Goal: Check status: Check status

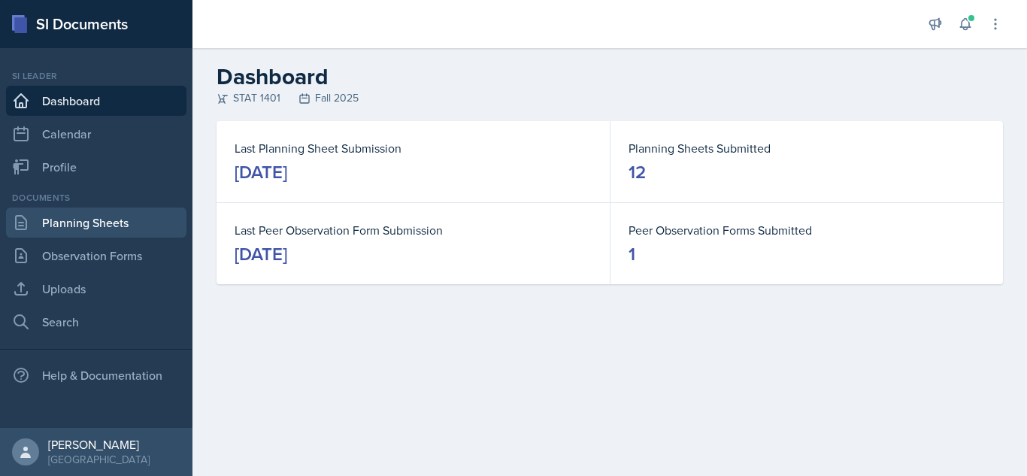
click at [69, 231] on link "Planning Sheets" at bounding box center [96, 223] width 180 height 30
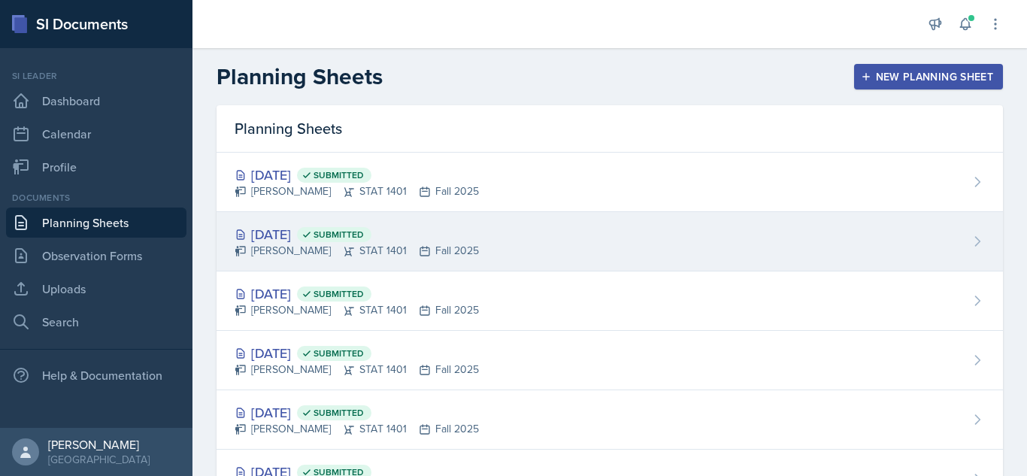
click at [638, 221] on div "[DATE] Submitted [PERSON_NAME] STAT 1401 Fall 2025" at bounding box center [610, 241] width 786 height 59
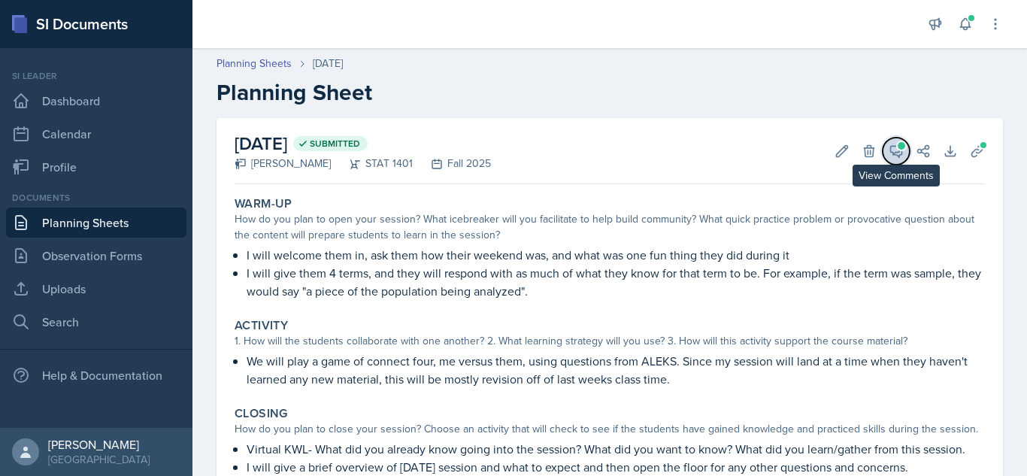
click at [894, 142] on button "View Comments" at bounding box center [896, 151] width 27 height 27
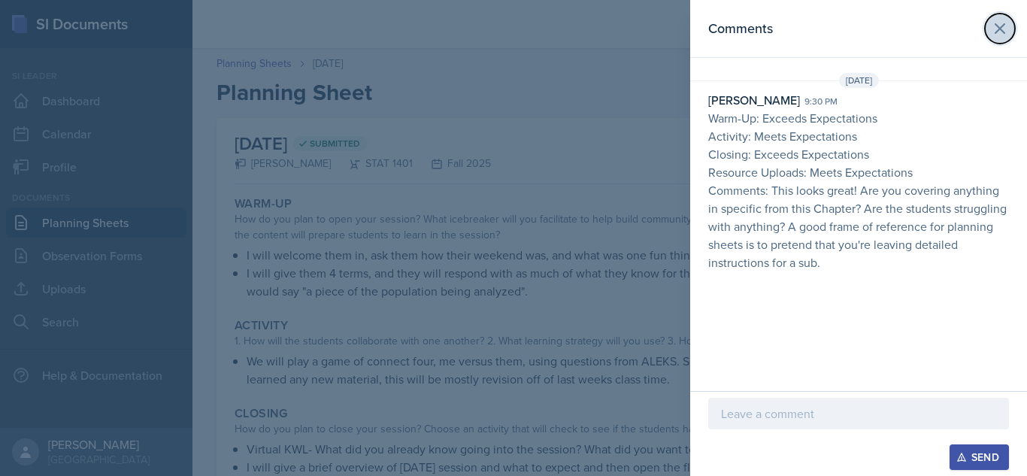
click at [997, 34] on icon at bounding box center [1000, 29] width 18 height 18
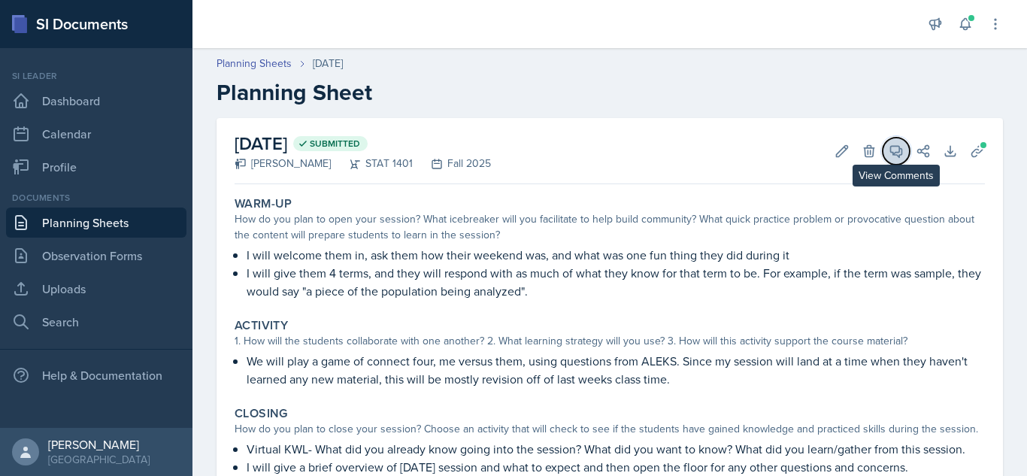
click at [891, 154] on icon at bounding box center [896, 151] width 11 height 11
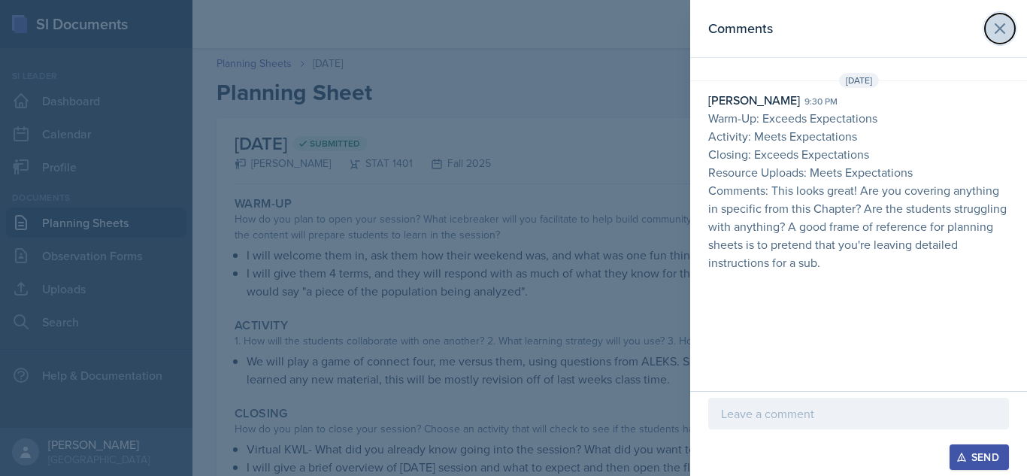
click at [991, 33] on icon at bounding box center [1000, 29] width 18 height 18
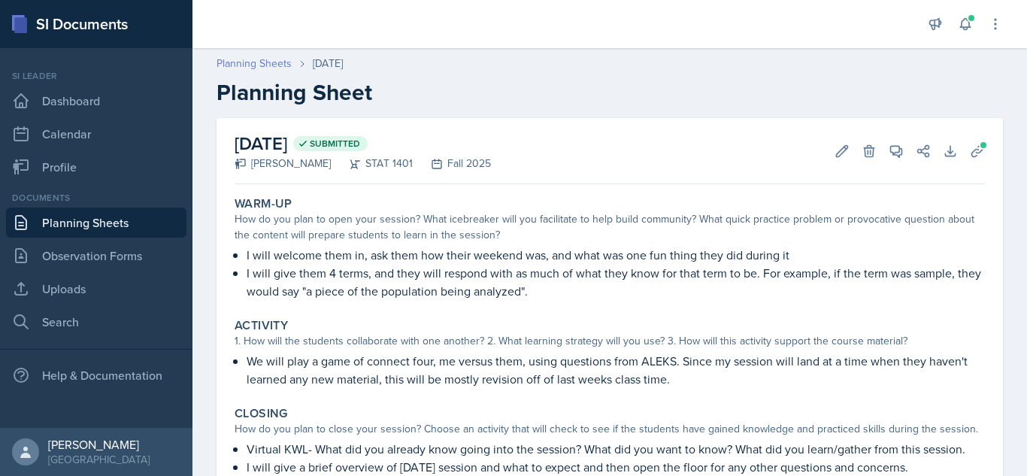
click at [286, 57] on link "Planning Sheets" at bounding box center [254, 64] width 75 height 16
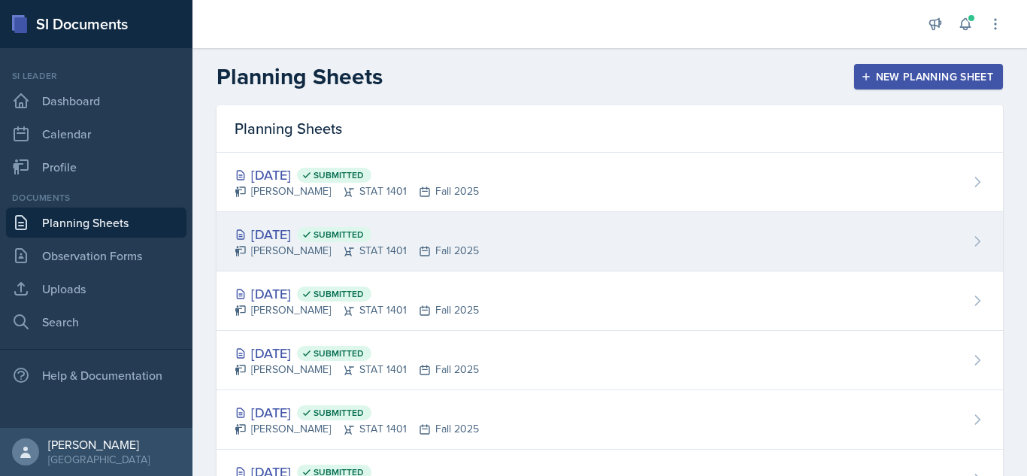
click at [502, 244] on div "[DATE] Submitted [PERSON_NAME] STAT 1401 Fall 2025" at bounding box center [610, 241] width 786 height 59
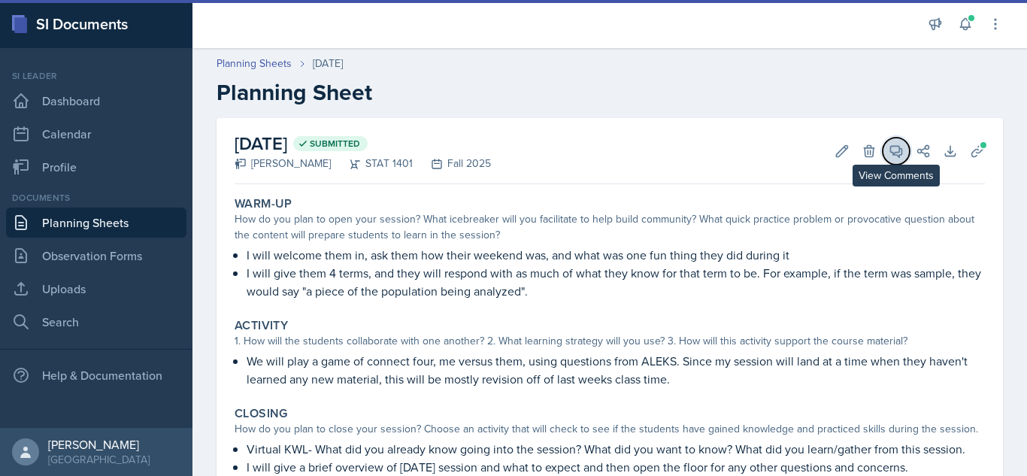
click at [889, 151] on icon at bounding box center [896, 151] width 15 height 15
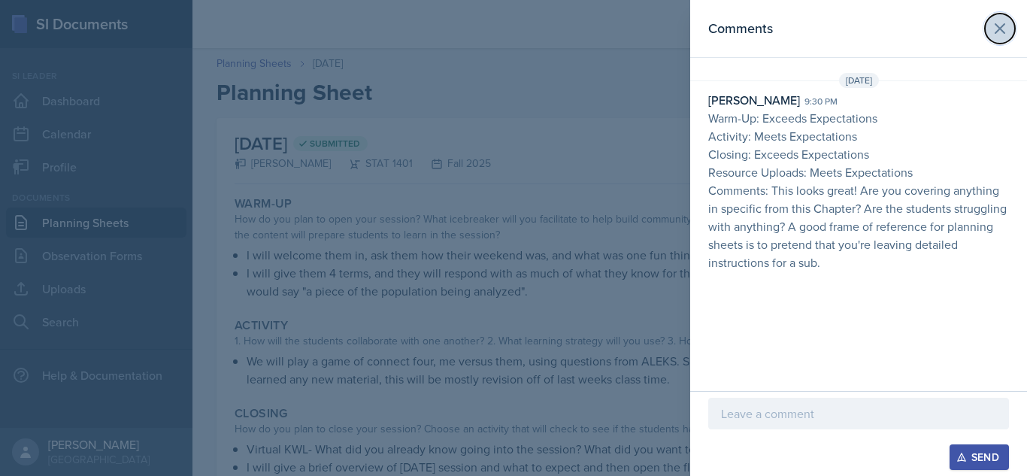
click at [999, 30] on icon at bounding box center [1000, 28] width 9 height 9
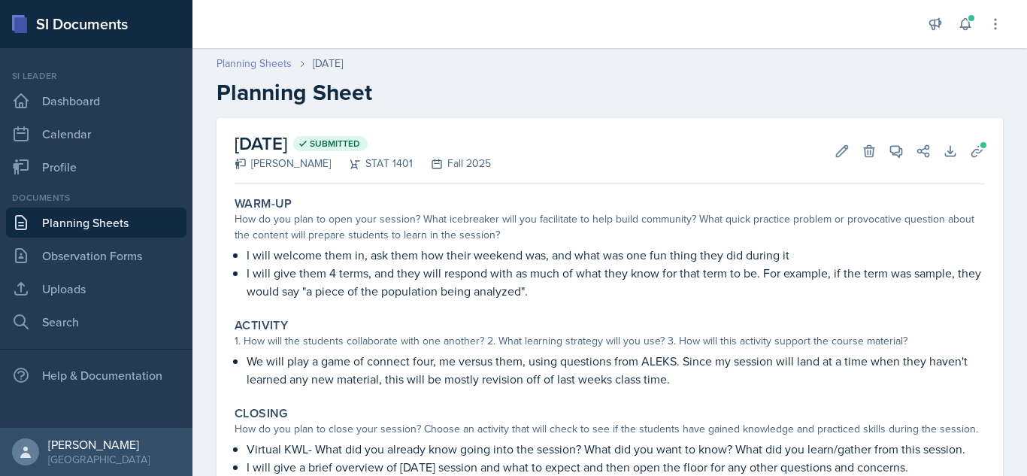
click at [271, 61] on link "Planning Sheets" at bounding box center [254, 64] width 75 height 16
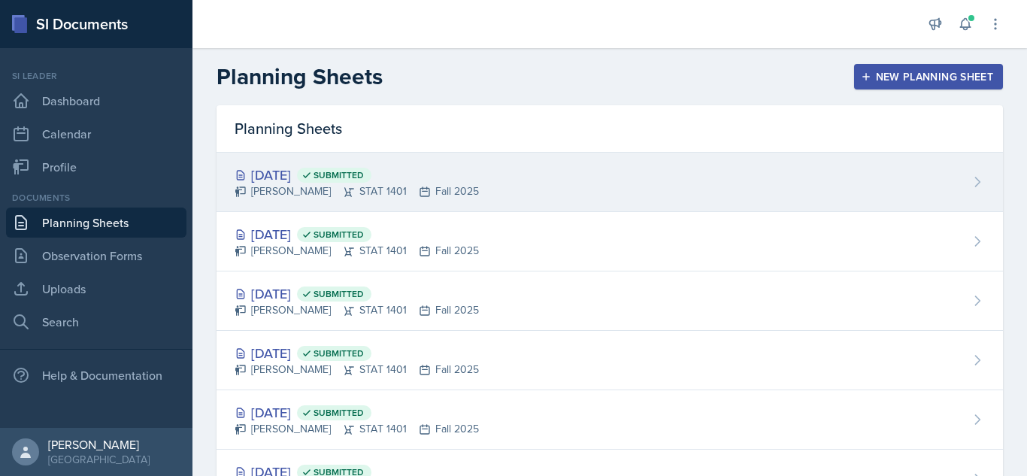
click at [417, 197] on div "[PERSON_NAME] STAT 1401 Fall 2025" at bounding box center [357, 191] width 244 height 16
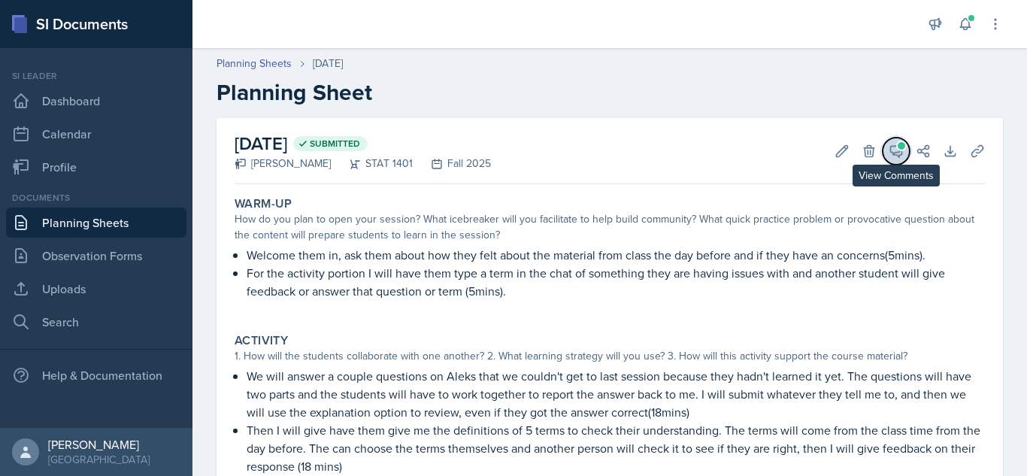
click at [898, 144] on span at bounding box center [902, 146] width 8 height 8
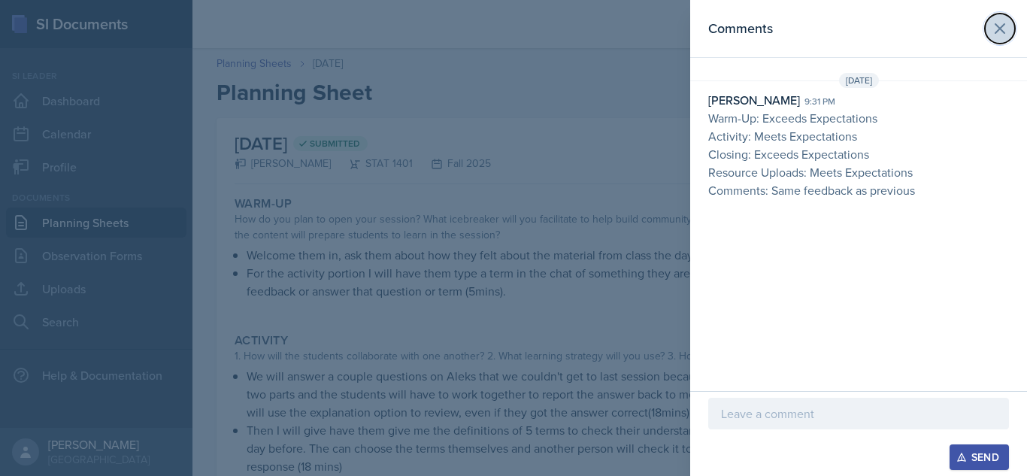
click at [1005, 34] on icon at bounding box center [1000, 29] width 18 height 18
